Goal: Information Seeking & Learning: Check status

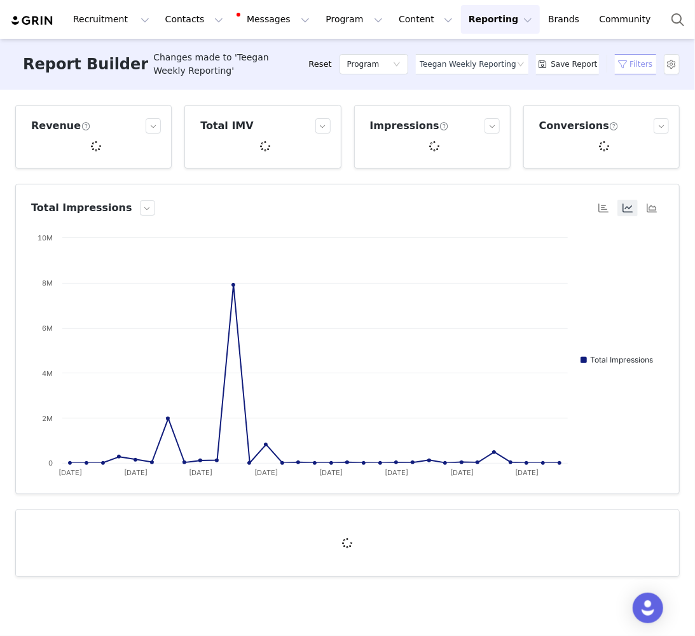
click at [623, 58] on button "Filters" at bounding box center [635, 64] width 53 height 20
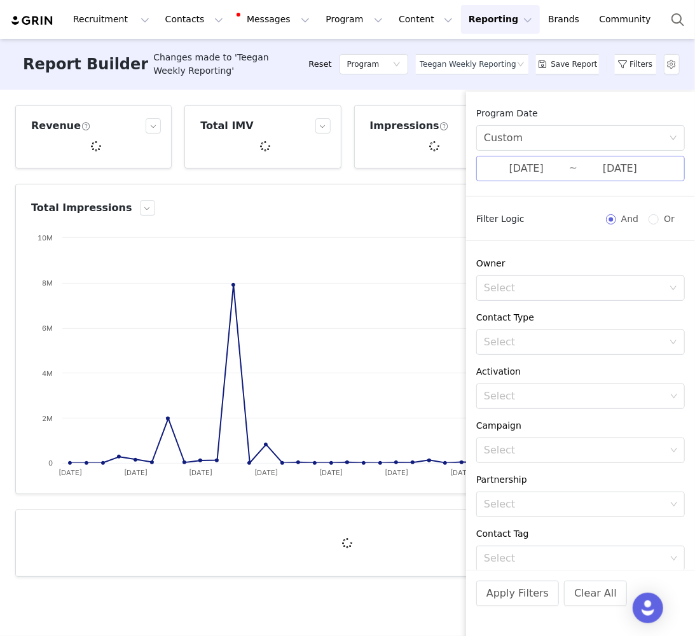
click at [616, 172] on input "07/31/2025" at bounding box center [619, 168] width 85 height 17
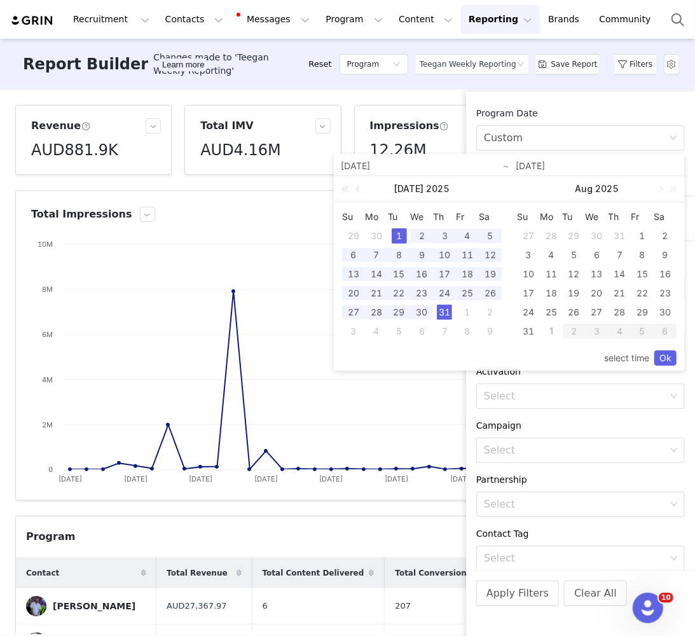
click at [448, 92] on div "Revenue AUD881.9K Total IMV AUD4.16M Impressions 12.26M Conversions 6.56K Total…" at bounding box center [347, 362] width 695 height 544
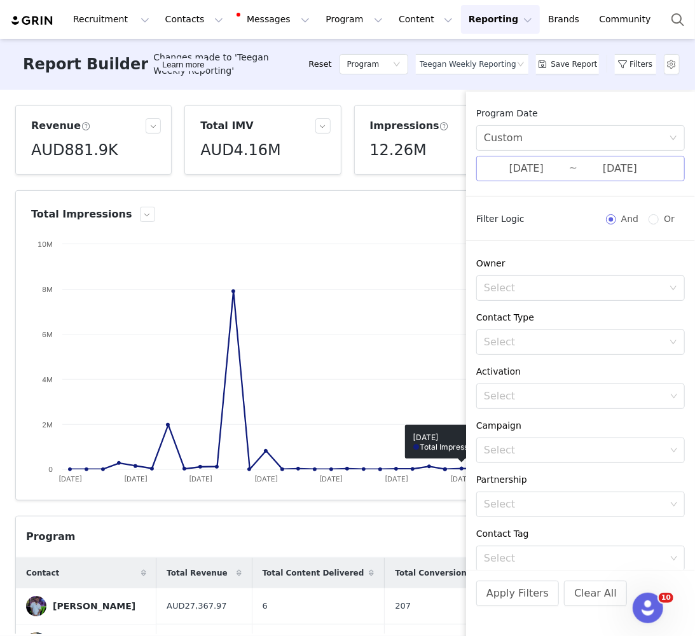
click at [499, 170] on input "07/01/2025" at bounding box center [526, 168] width 85 height 17
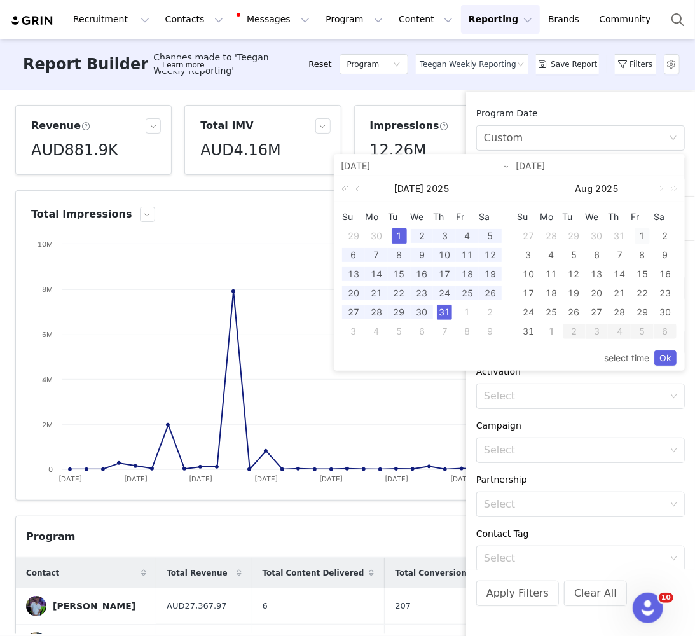
click at [644, 237] on div "1" at bounding box center [642, 235] width 15 height 15
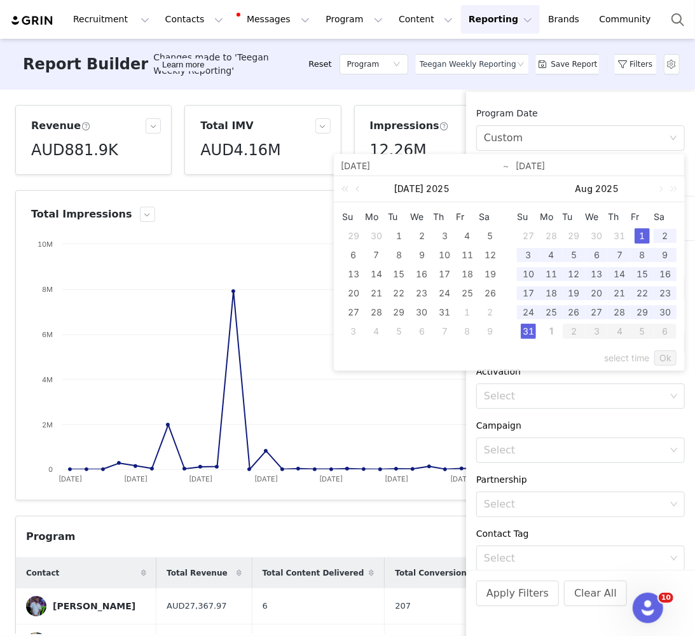
click at [528, 334] on div "31" at bounding box center [528, 331] width 15 height 15
type input "08/01/2025"
type input "08/31/2025"
type input "08/01/2025"
type input "08/31/2025"
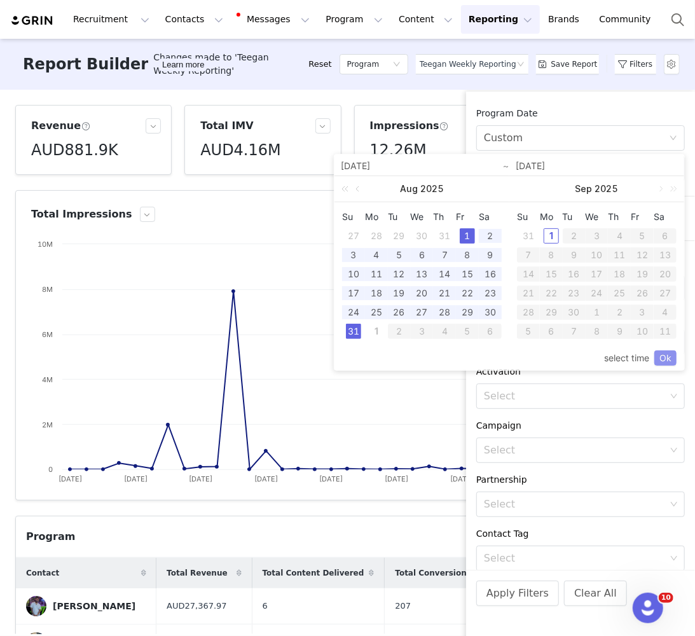
click at [670, 358] on link "Ok" at bounding box center [665, 357] width 22 height 15
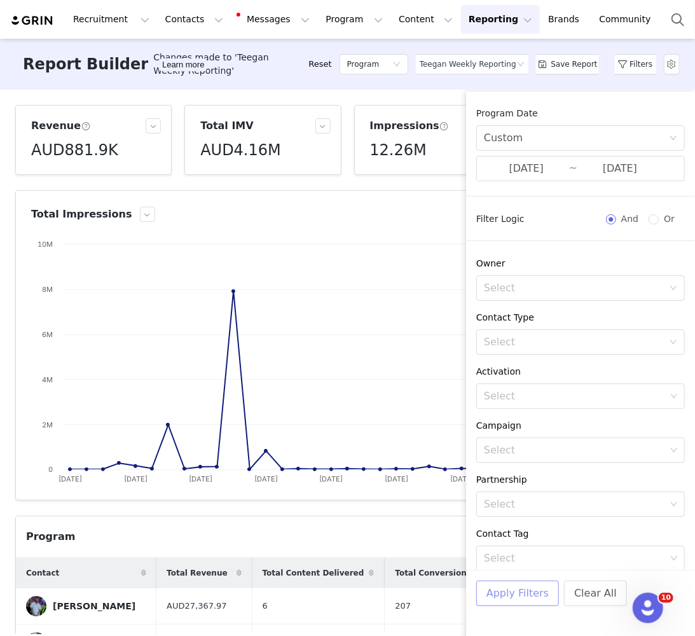
click at [512, 585] on button "Apply Filters" at bounding box center [517, 593] width 83 height 25
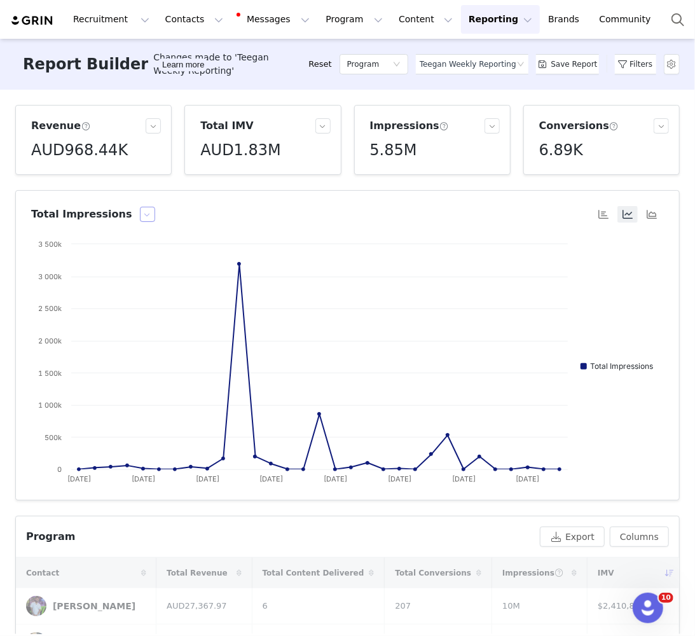
click at [140, 215] on button "button" at bounding box center [147, 214] width 15 height 15
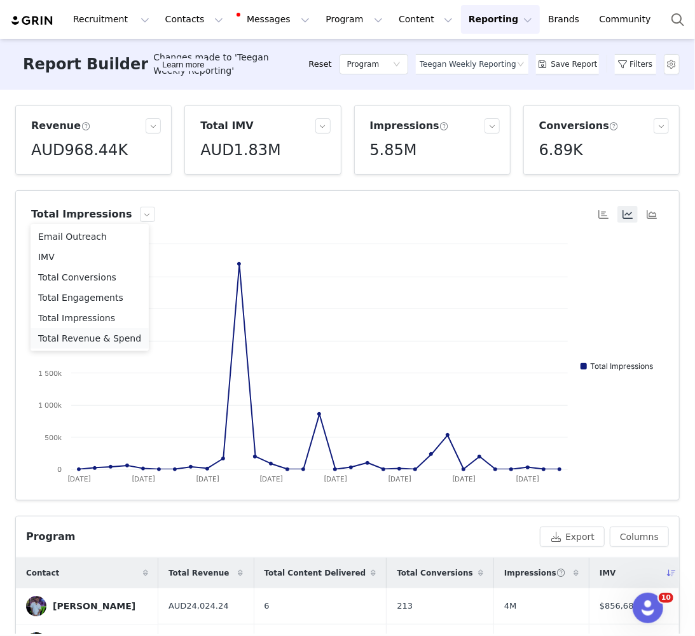
click at [92, 338] on li "Total Revenue & Spend" at bounding box center [90, 338] width 118 height 20
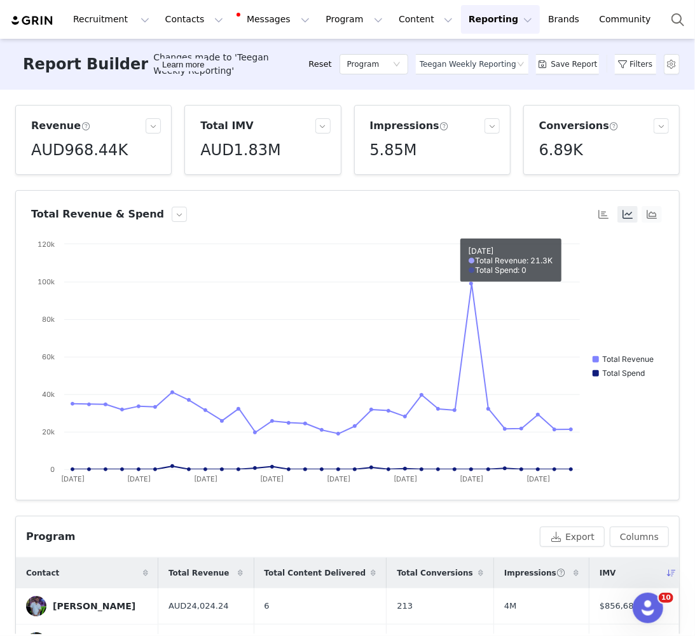
click at [651, 214] on button "button" at bounding box center [652, 214] width 20 height 17
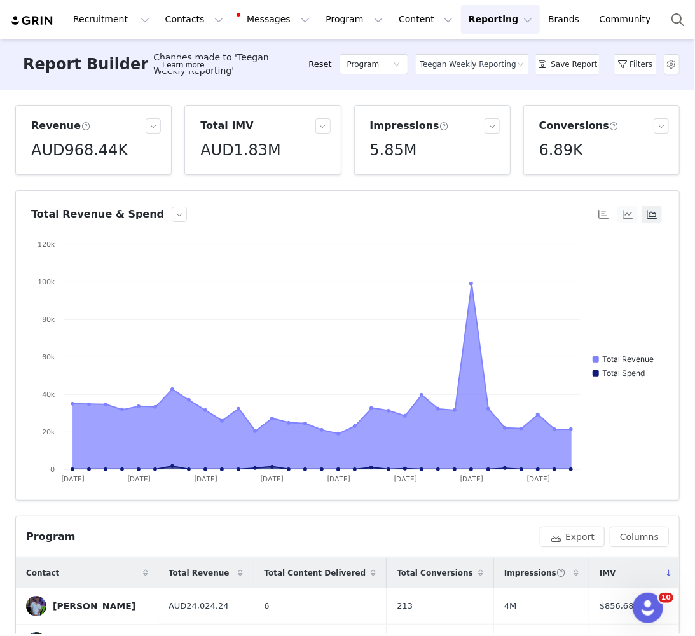
click at [628, 214] on button "button" at bounding box center [627, 214] width 20 height 17
